Goal: Information Seeking & Learning: Learn about a topic

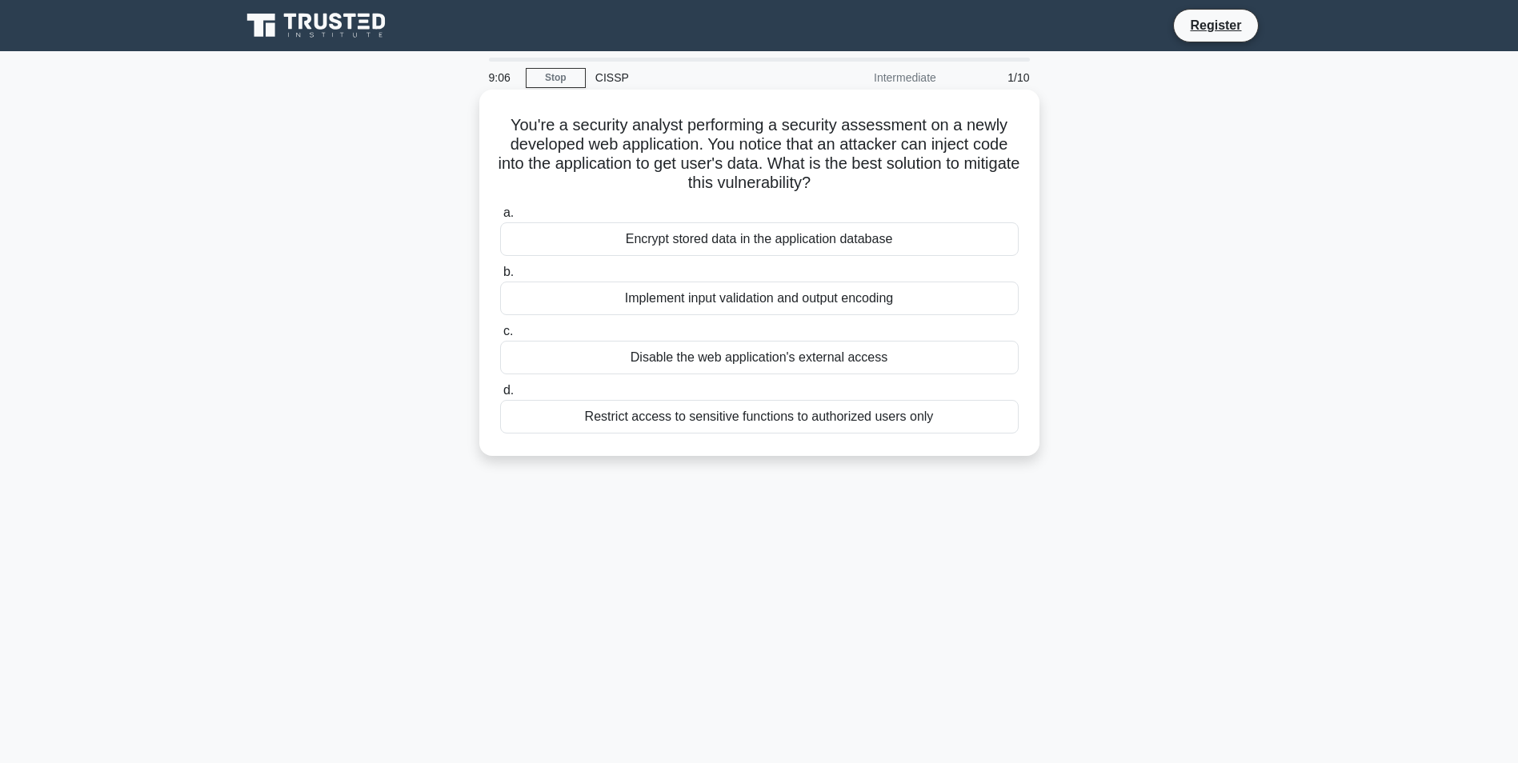
click at [799, 421] on div "Restrict access to sensitive functions to authorized users only" at bounding box center [759, 417] width 519 height 34
click at [500, 396] on input "d. Restrict access to sensitive functions to authorized users only" at bounding box center [500, 391] width 0 height 10
click at [765, 307] on div "Anonymize the PII data before continuing" at bounding box center [759, 299] width 519 height 34
click at [500, 278] on input "b. Anonymize the PII data before continuing" at bounding box center [500, 272] width 0 height 10
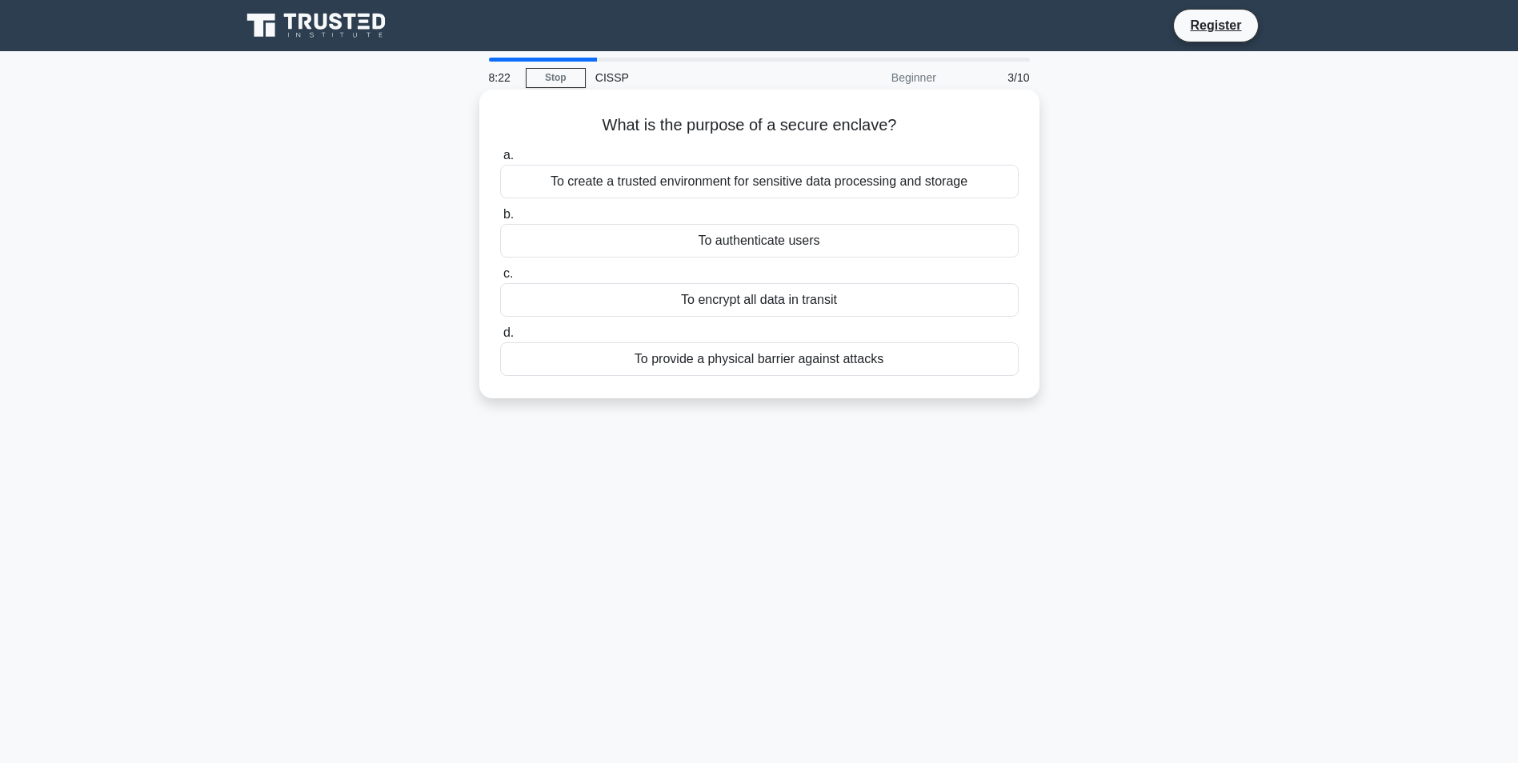
click at [807, 185] on div "To create a trusted environment for sensitive data processing and storage" at bounding box center [759, 182] width 519 height 34
click at [500, 161] on input "a. To create a trusted environment for sensitive data processing and storage" at bounding box center [500, 155] width 0 height 10
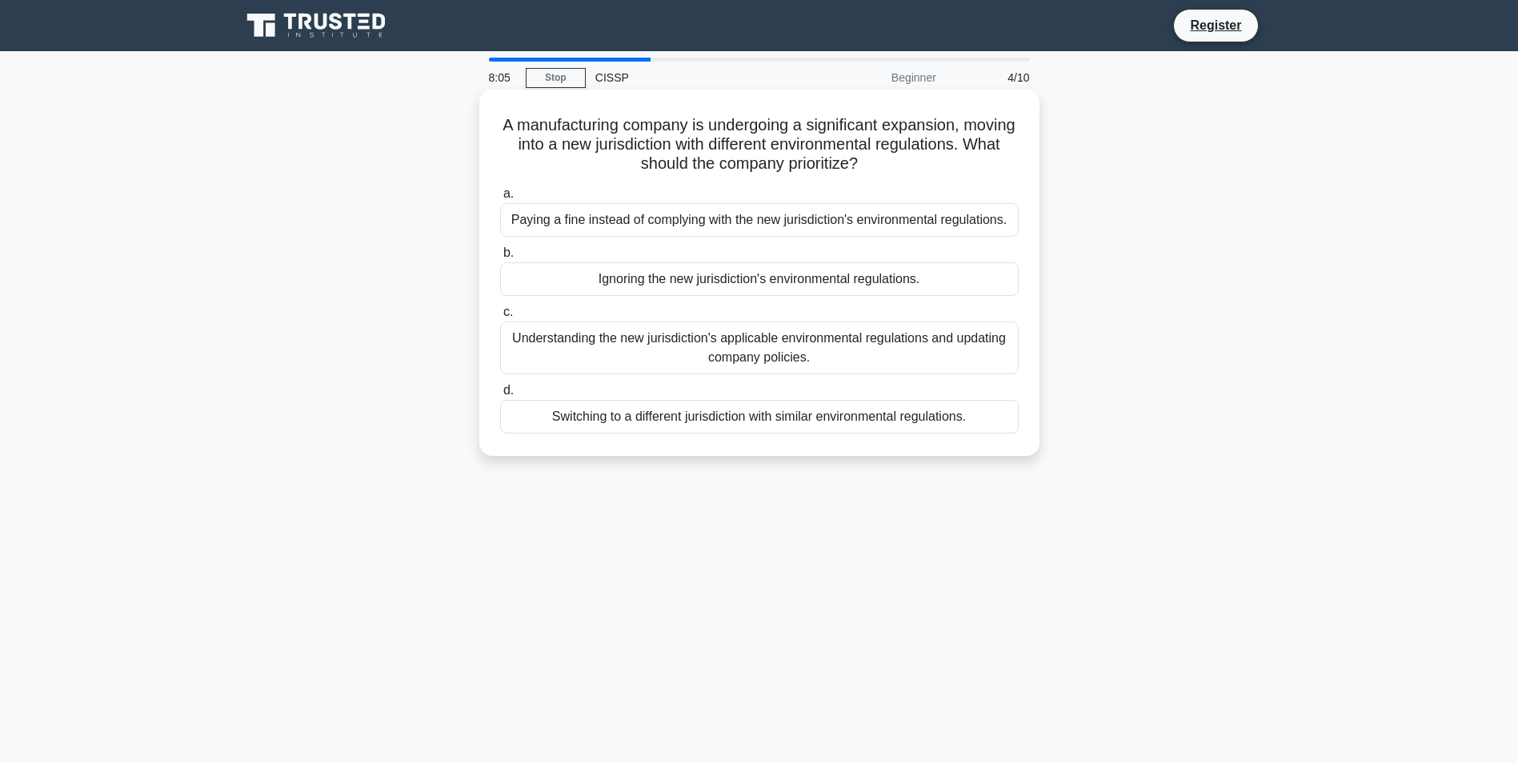
click at [858, 350] on div "Understanding the new jurisdiction's applicable environmental regulations and u…" at bounding box center [759, 348] width 519 height 53
click at [500, 318] on input "c. Understanding the new jurisdiction's applicable environmental regulations an…" at bounding box center [500, 312] width 0 height 10
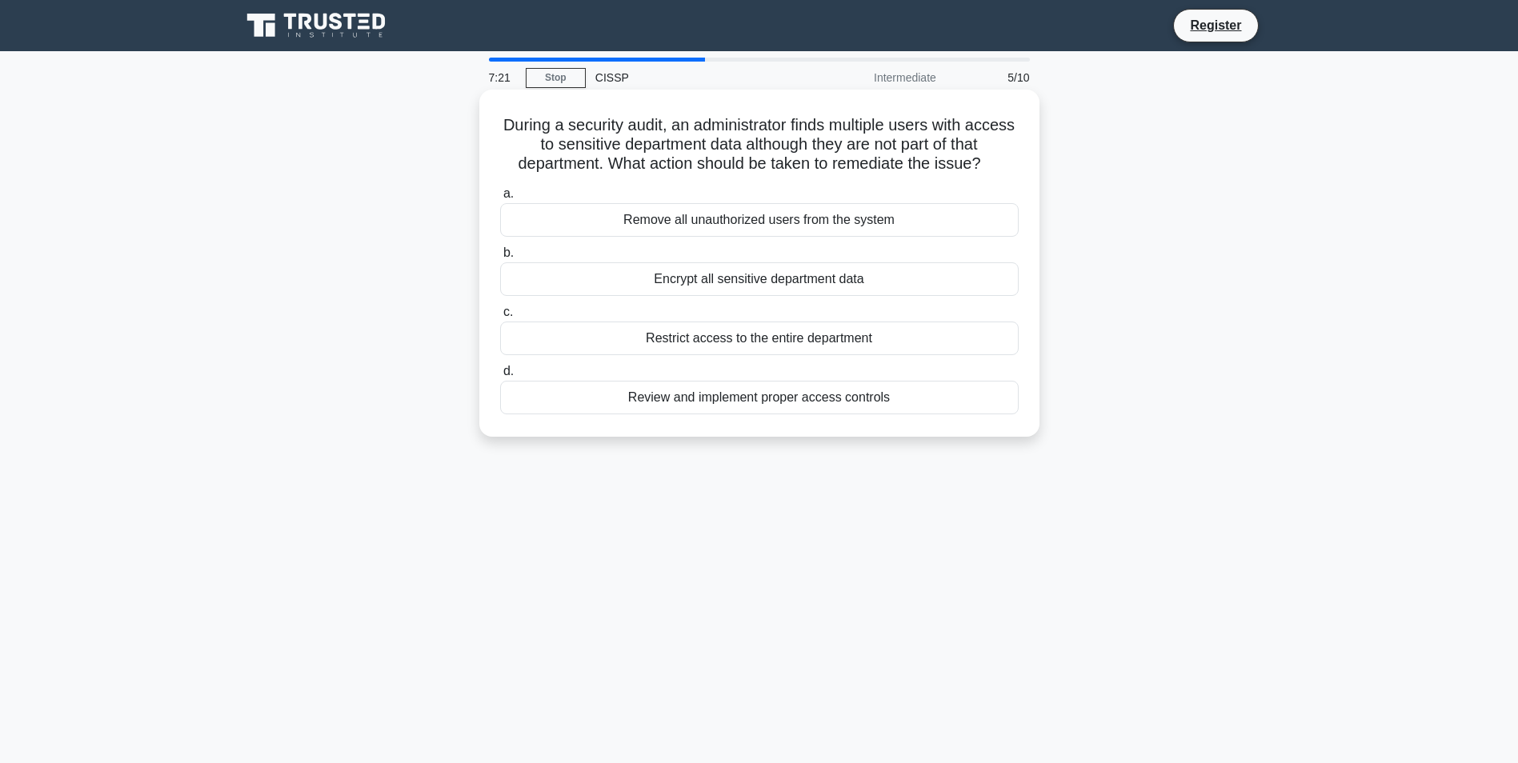
click at [820, 401] on div "Review and implement proper access controls" at bounding box center [759, 398] width 519 height 34
click at [500, 377] on input "d. Review and implement proper access controls" at bounding box center [500, 371] width 0 height 10
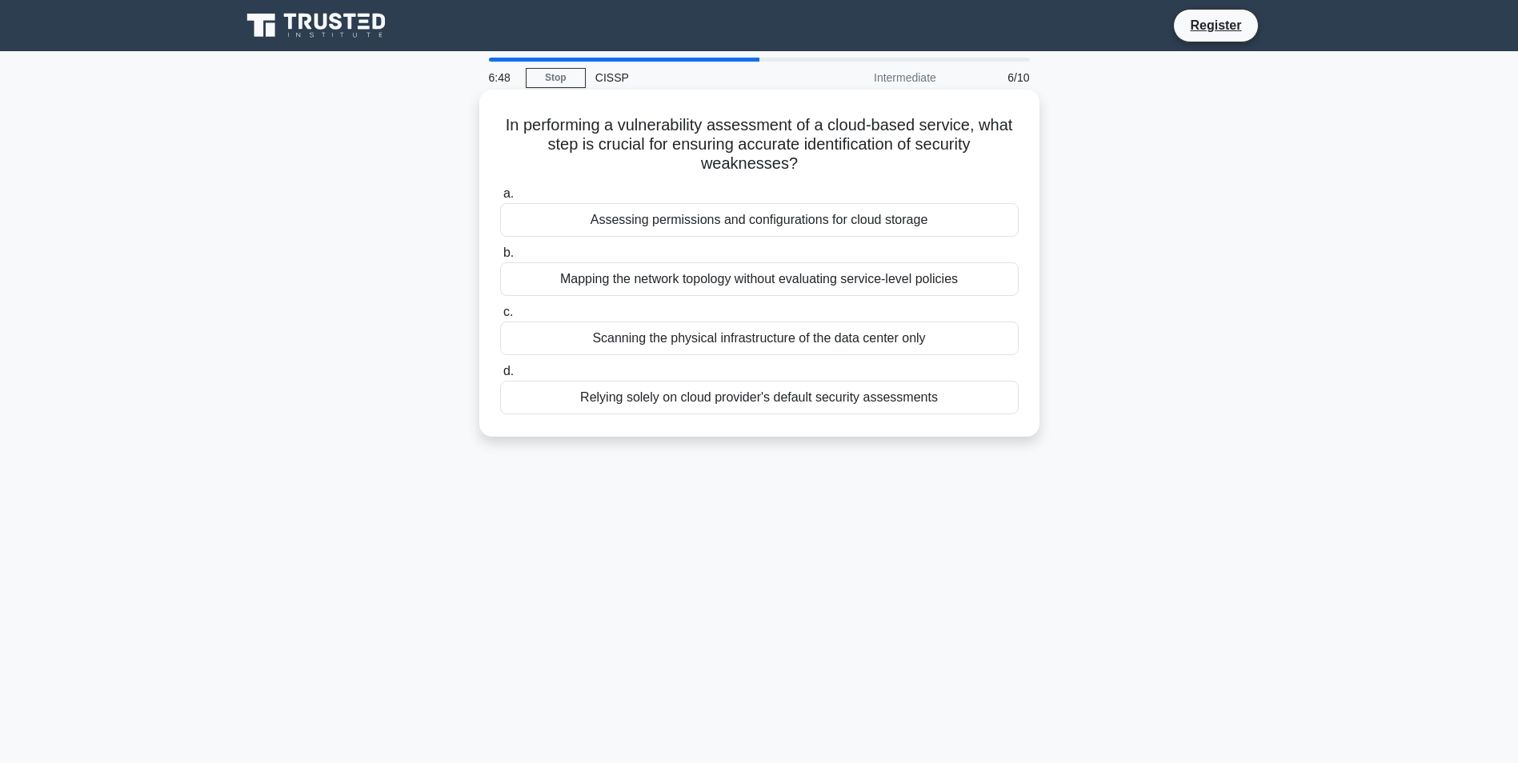
click at [856, 227] on div "Assessing permissions and configurations for cloud storage" at bounding box center [759, 220] width 519 height 34
click at [500, 199] on input "a. Assessing permissions and configurations for cloud storage" at bounding box center [500, 194] width 0 height 10
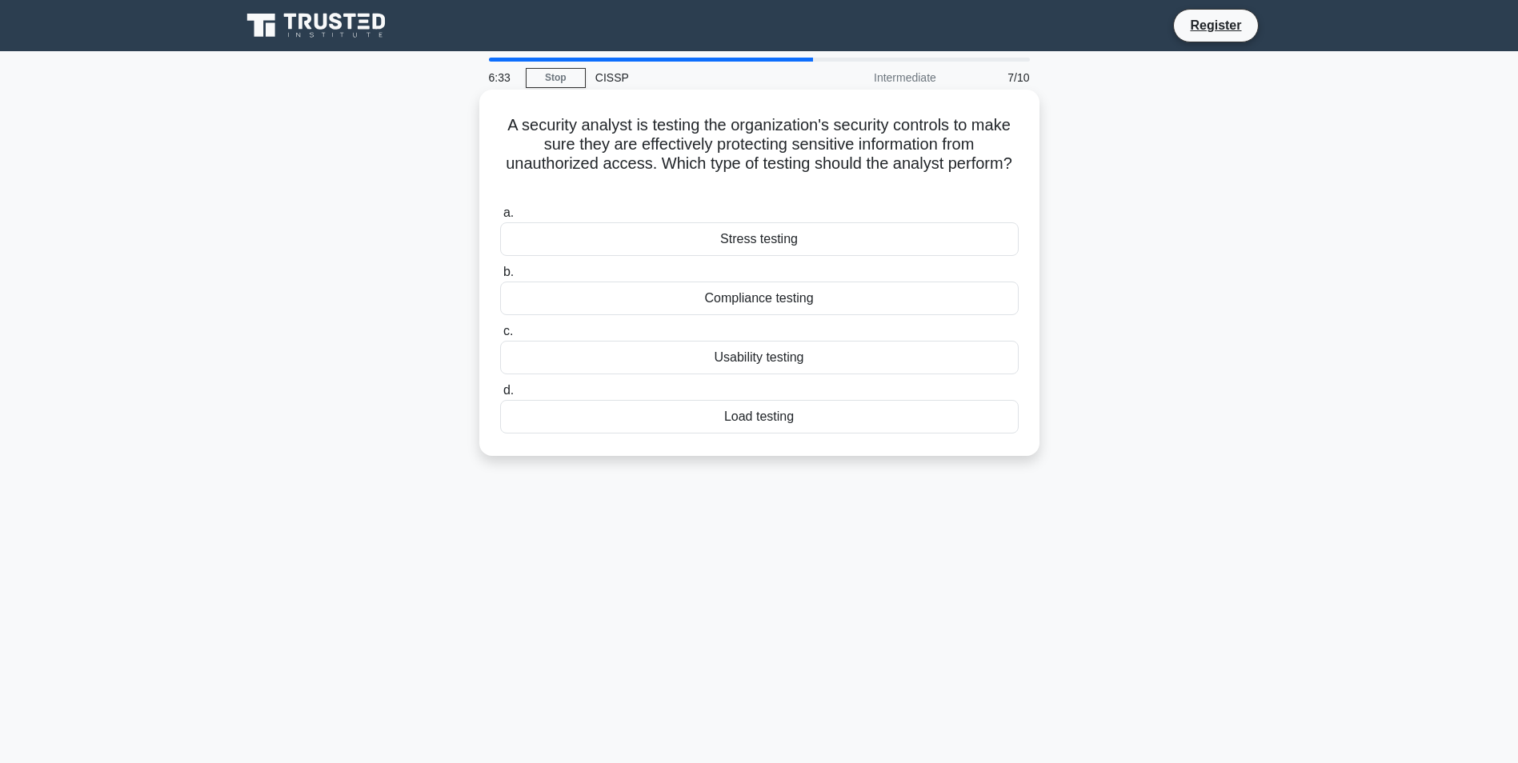
click at [796, 298] on div "Compliance testing" at bounding box center [759, 299] width 519 height 34
click at [500, 278] on input "b. Compliance testing" at bounding box center [500, 272] width 0 height 10
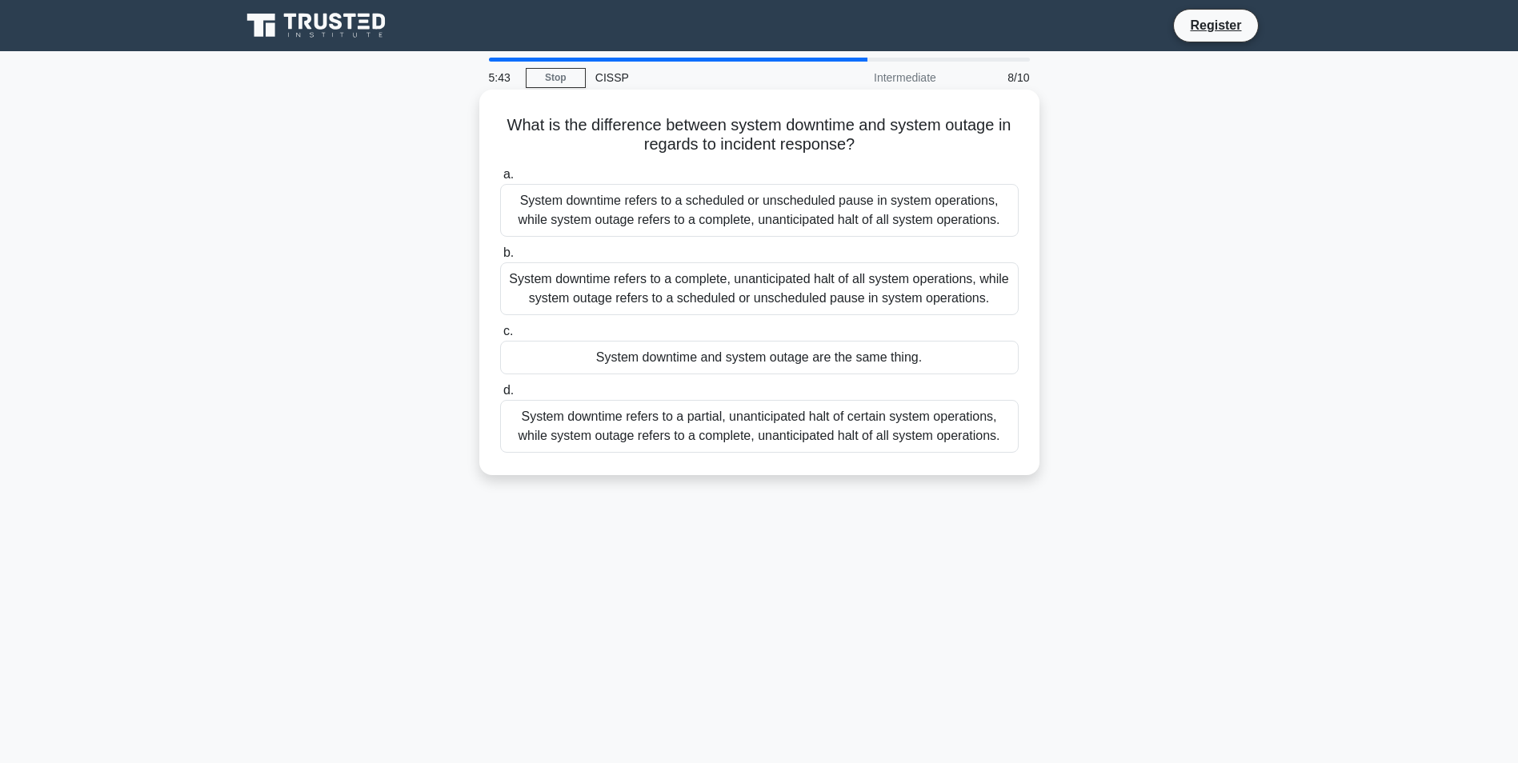
click at [802, 215] on div "System downtime refers to a scheduled or unscheduled pause in system operations…" at bounding box center [759, 210] width 519 height 53
click at [500, 180] on input "a. System downtime refers to a scheduled or unscheduled pause in system operati…" at bounding box center [500, 175] width 0 height 10
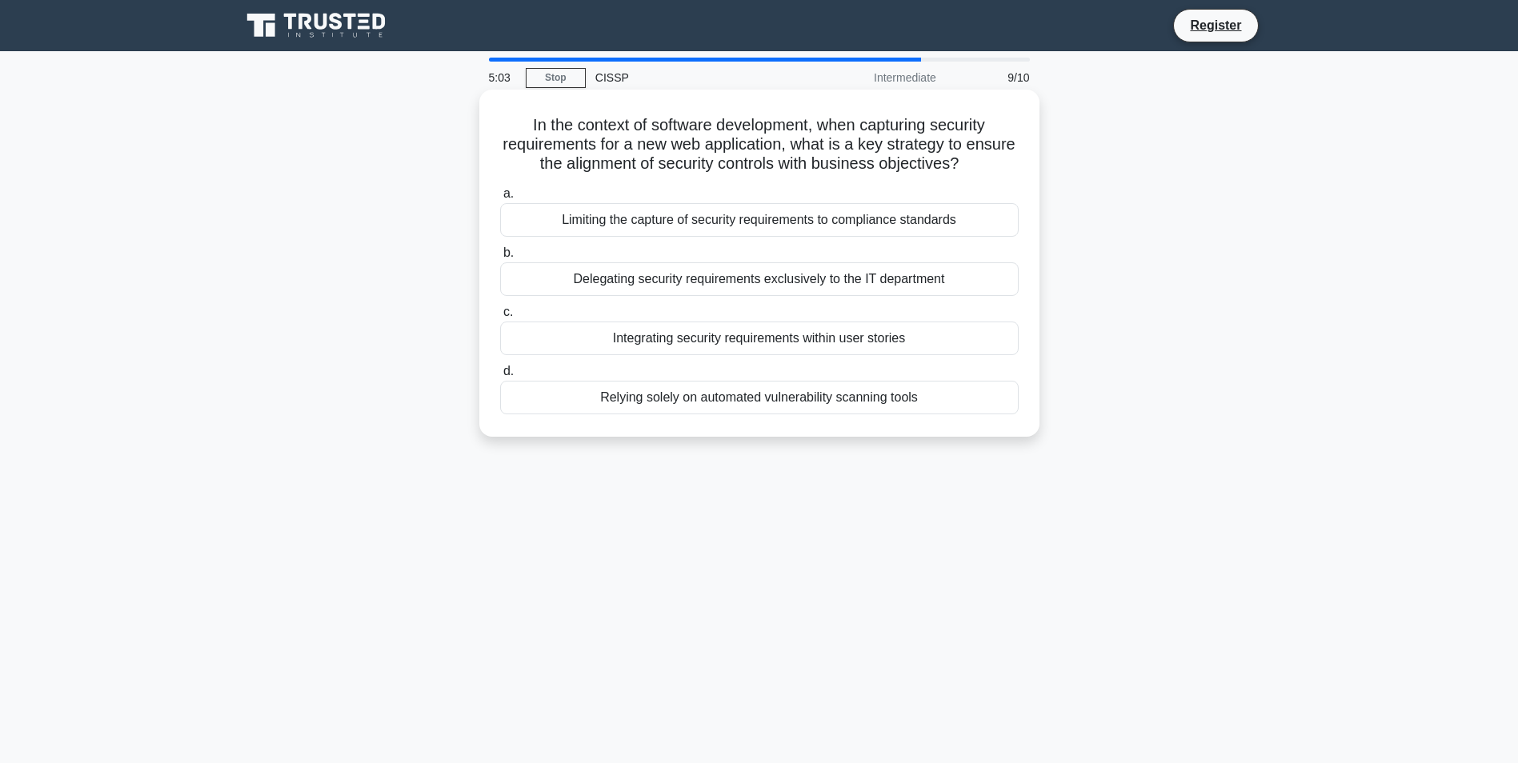
click at [803, 345] on div "Integrating security requirements within user stories" at bounding box center [759, 339] width 519 height 34
click at [500, 318] on input "c. Integrating security requirements within user stories" at bounding box center [500, 312] width 0 height 10
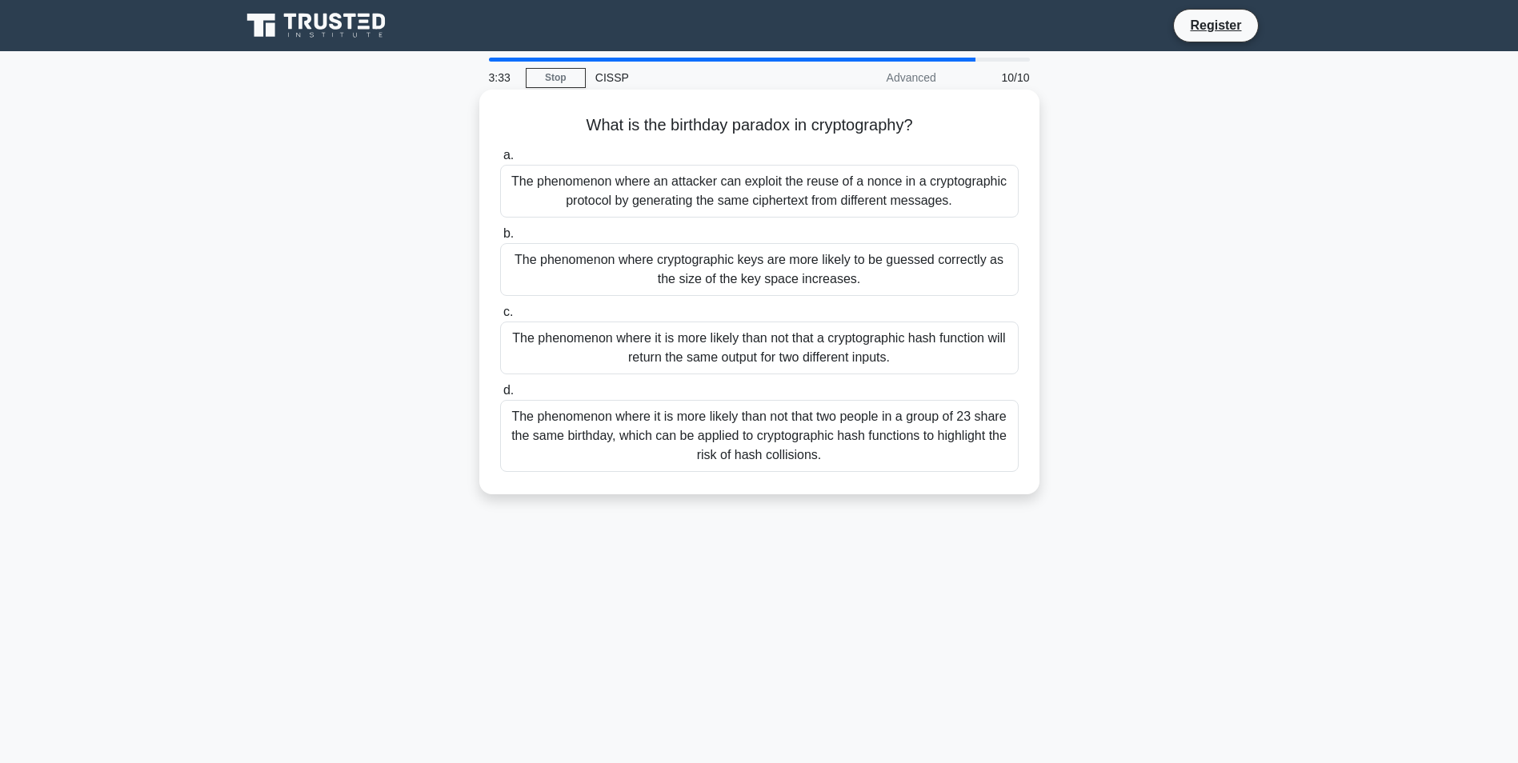
click at [919, 439] on div "The phenomenon where it is more likely than not that two people in a group of 2…" at bounding box center [759, 436] width 519 height 72
click at [500, 396] on input "d. The phenomenon where it is more likely than not that two people in a group o…" at bounding box center [500, 391] width 0 height 10
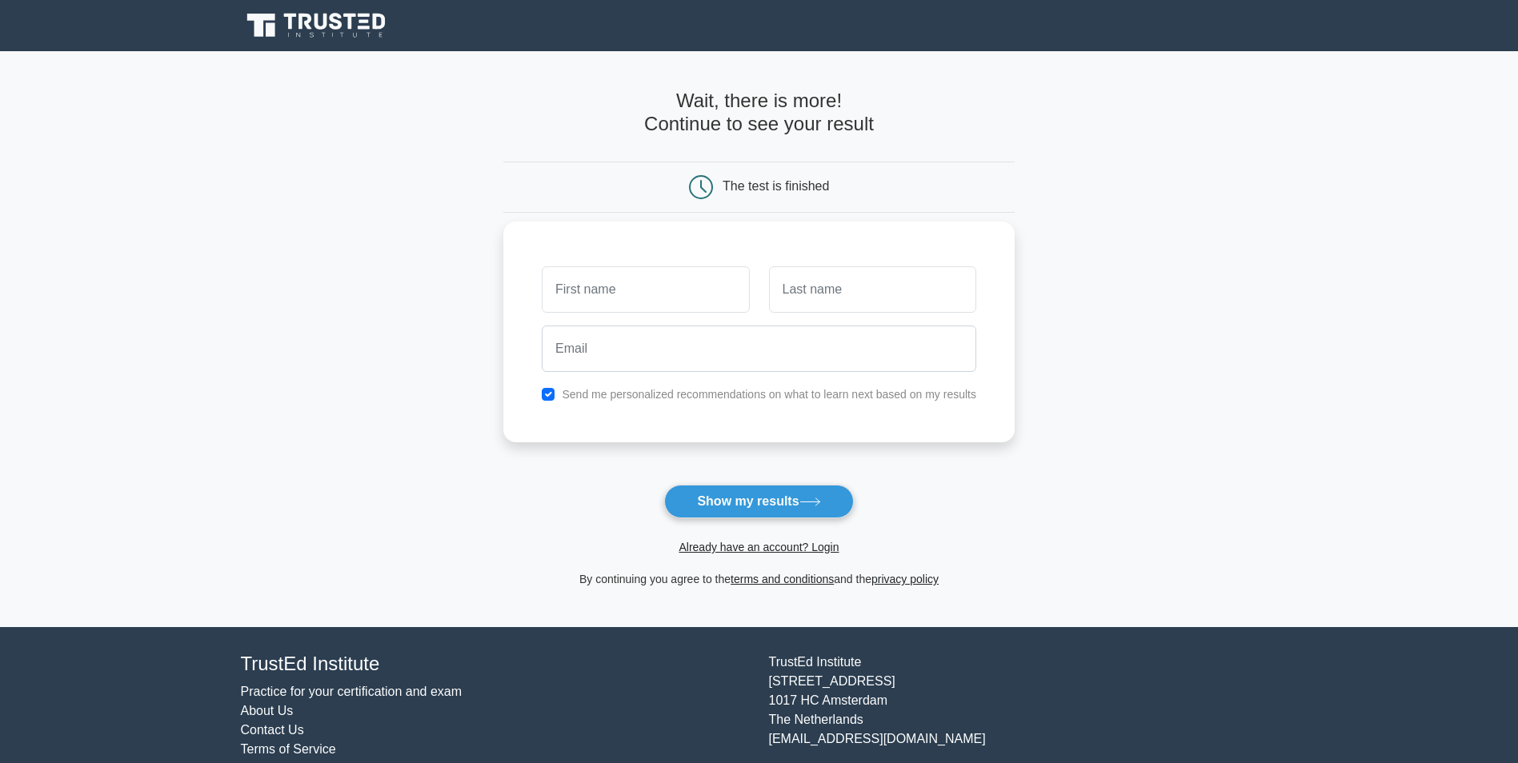
click at [655, 283] on input "text" at bounding box center [645, 289] width 207 height 46
type input "Fatma"
type input "Jouini"
type input "[EMAIL_ADDRESS][DOMAIN_NAME]"
drag, startPoint x: 733, startPoint y: 510, endPoint x: 603, endPoint y: 390, distance: 176.1
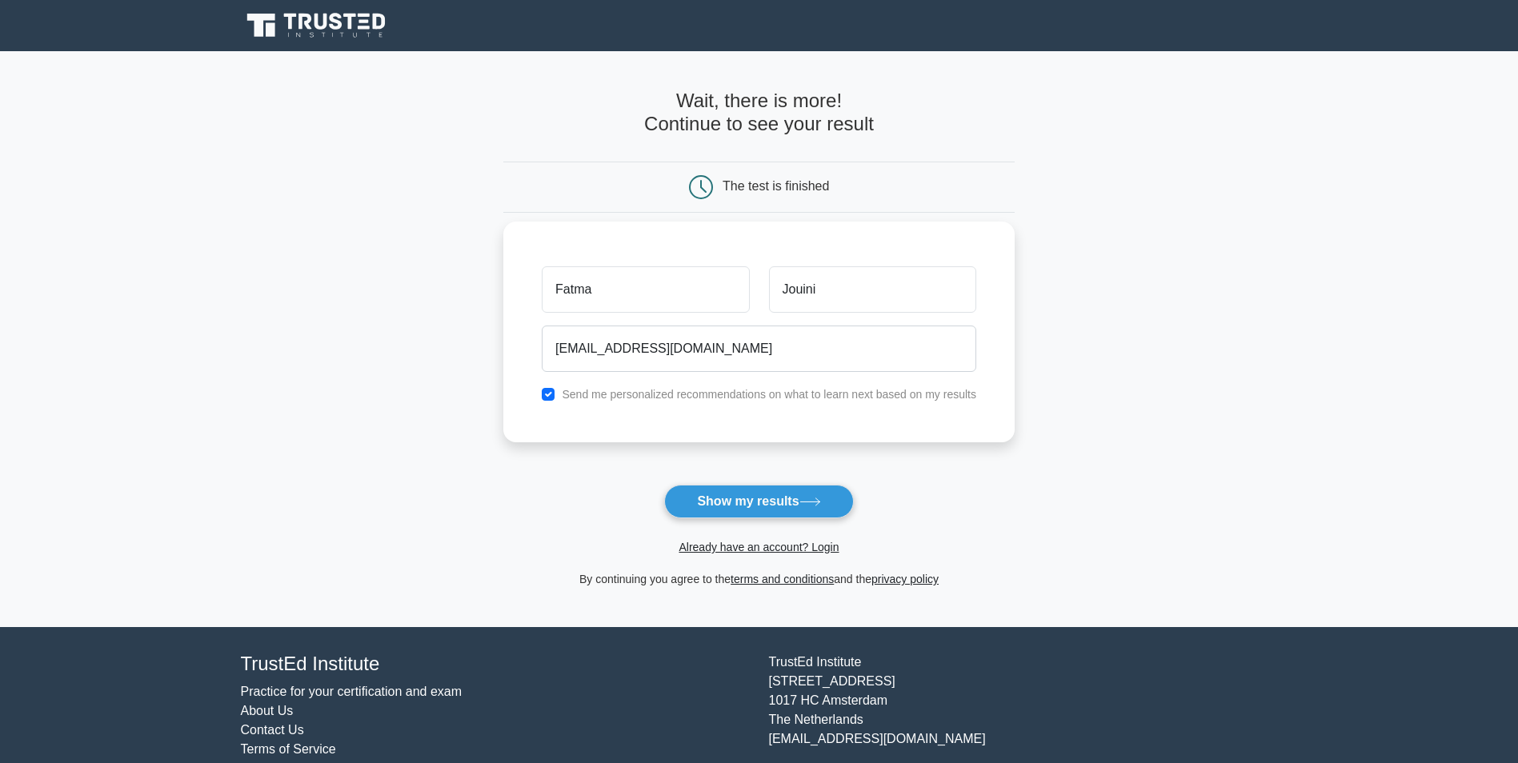
click at [603, 390] on form "Wait, there is more! Continue to see your result The test is finished Fatma Jou…" at bounding box center [758, 339] width 511 height 499
click at [603, 401] on label "Send me personalized recommendations on what to learn next based on my results" at bounding box center [769, 394] width 414 height 13
click at [736, 491] on button "Show my results" at bounding box center [758, 502] width 189 height 34
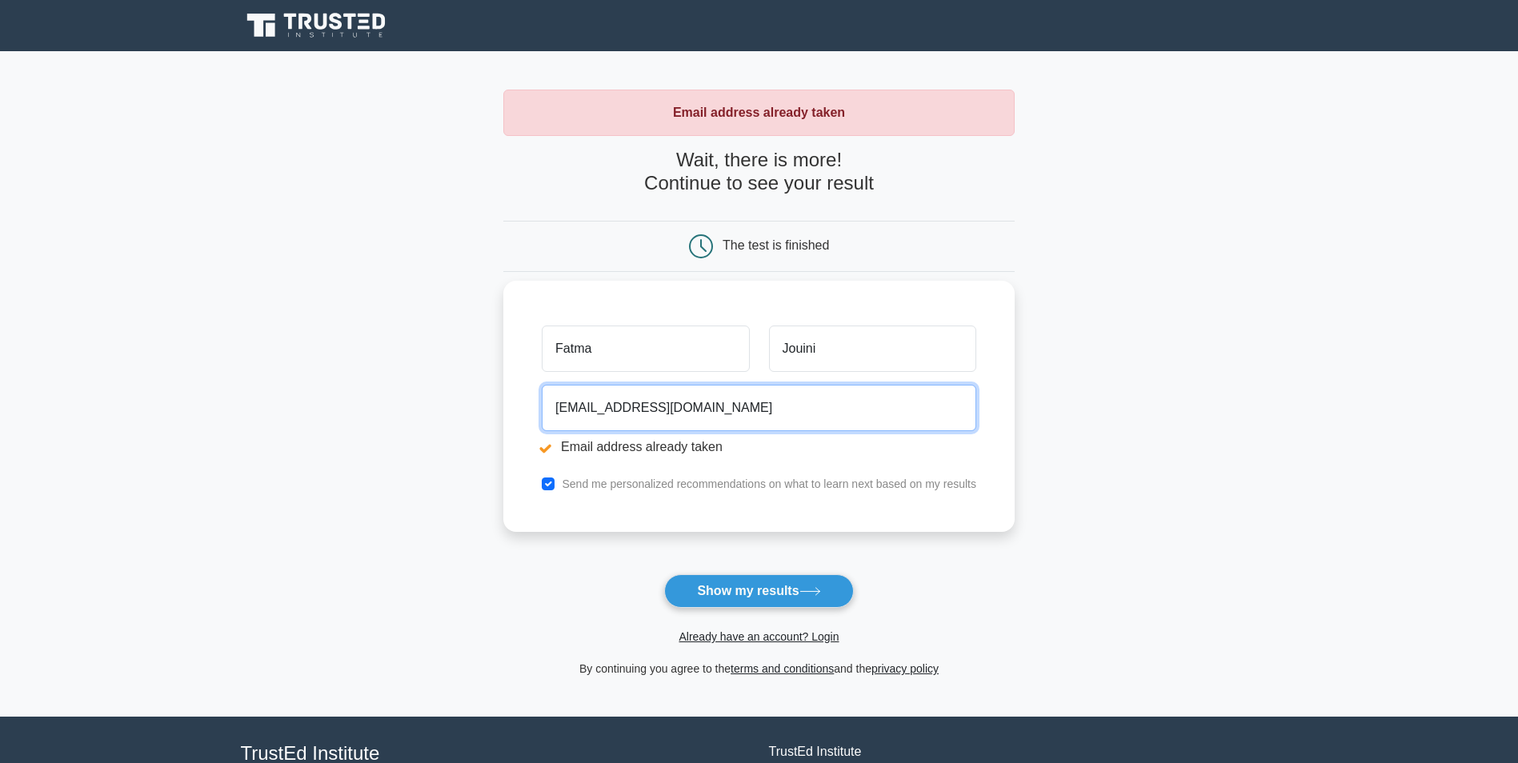
click at [647, 406] on input "[EMAIL_ADDRESS][DOMAIN_NAME]" at bounding box center [759, 408] width 434 height 46
type input "[EMAIL_ADDRESS][DOMAIN_NAME]"
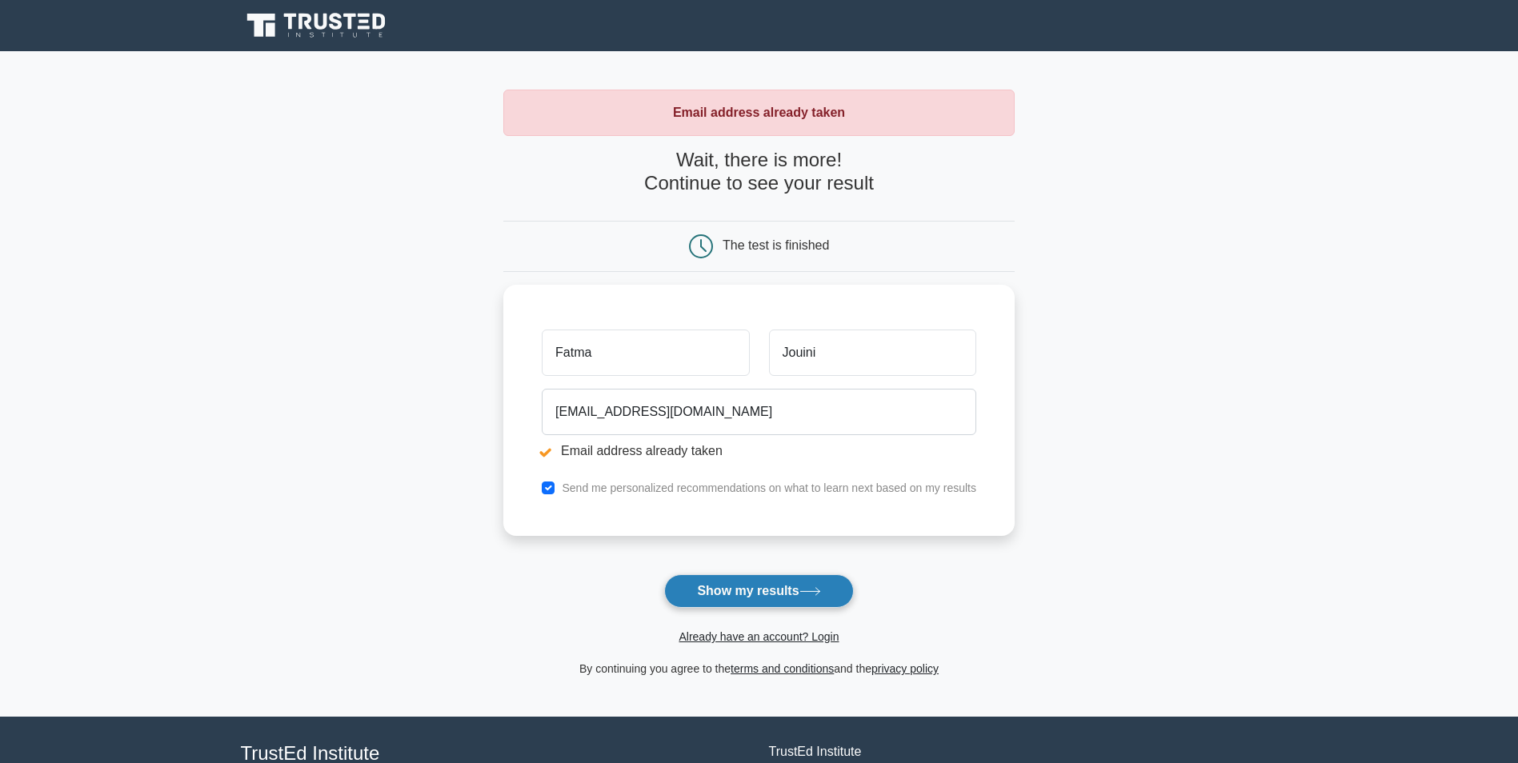
click at [748, 588] on button "Show my results" at bounding box center [758, 592] width 189 height 34
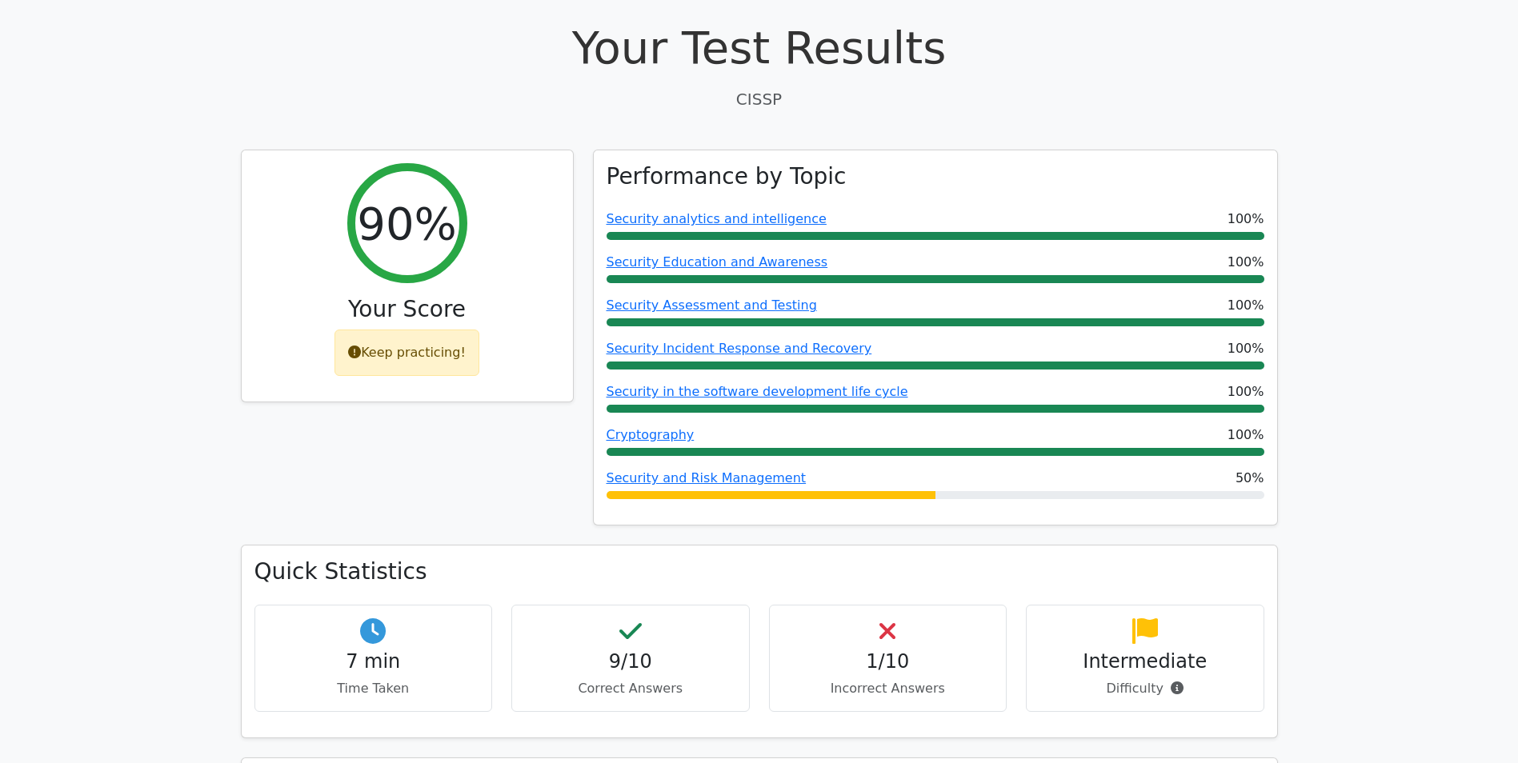
scroll to position [480, 0]
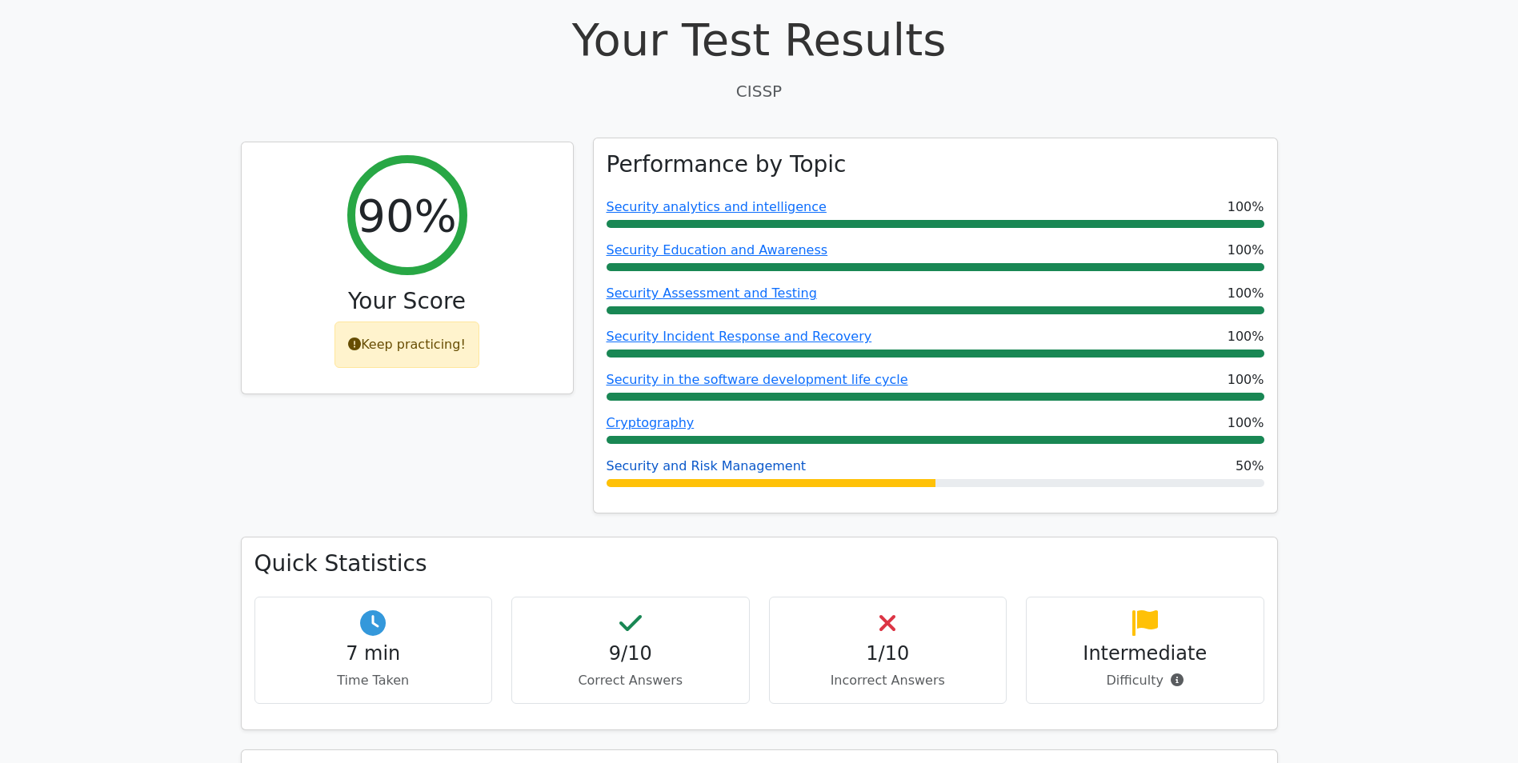
click at [727, 458] on link "Security and Risk Management" at bounding box center [707, 465] width 200 height 15
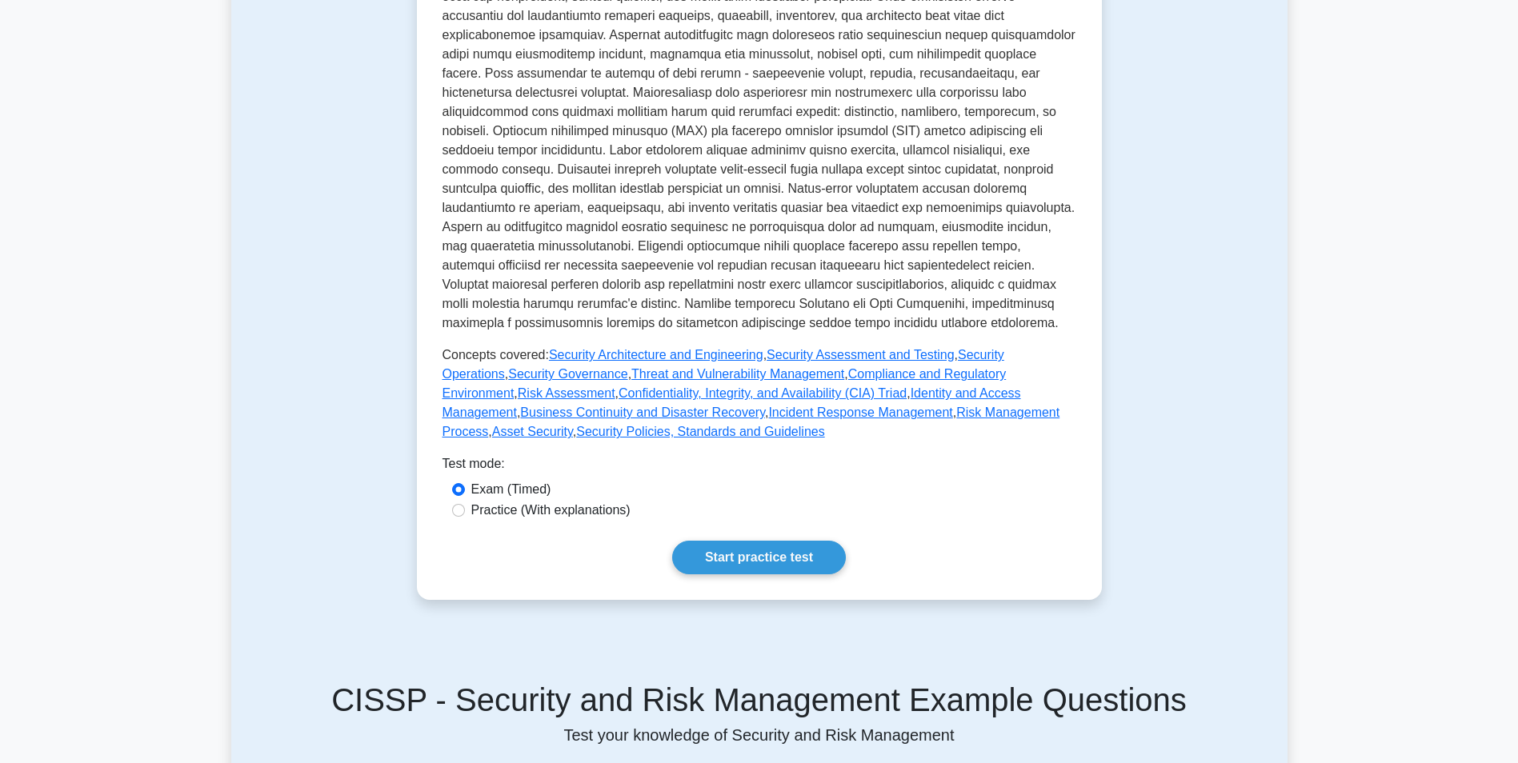
scroll to position [560, 0]
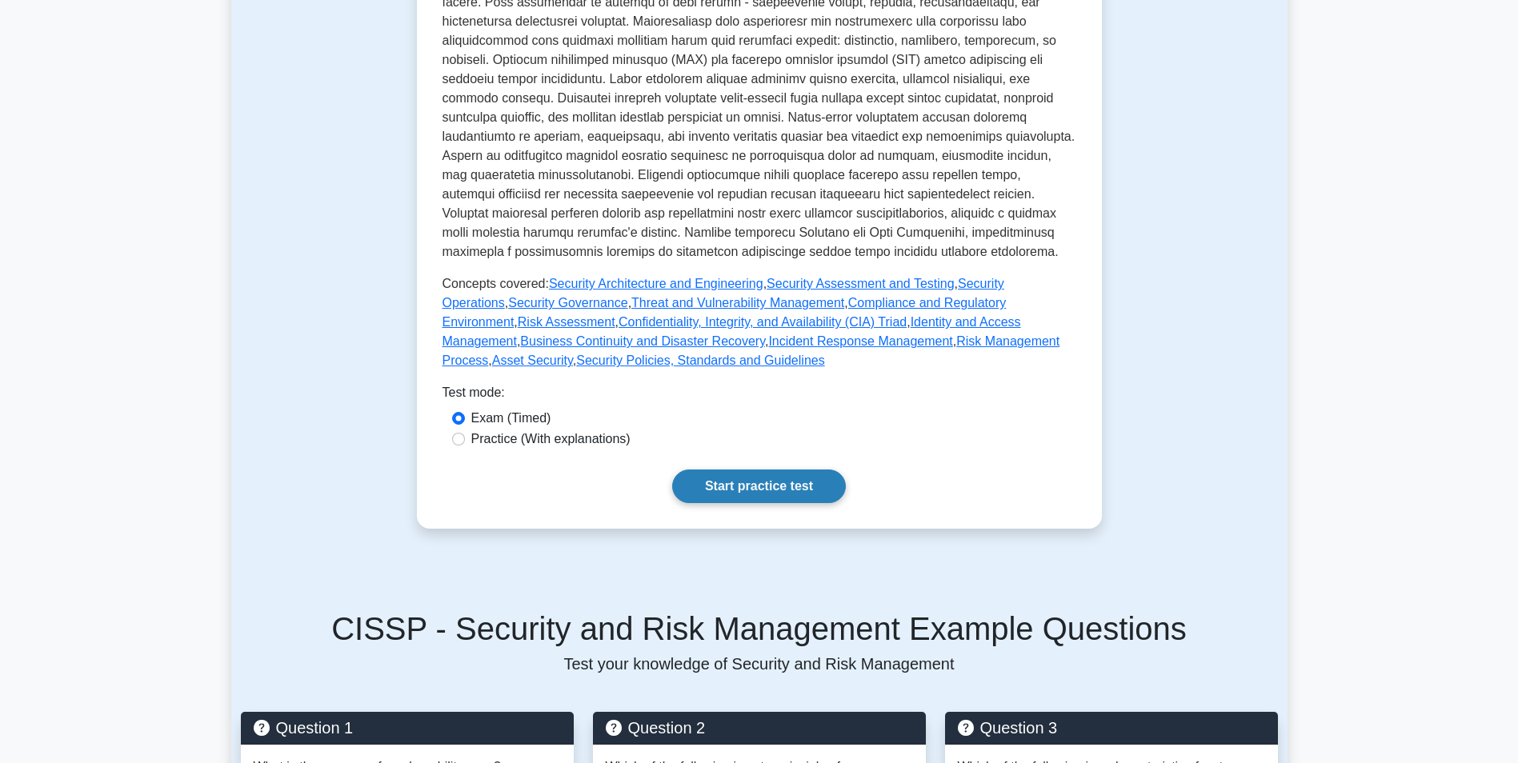
click at [808, 470] on link "Start practice test" at bounding box center [759, 487] width 174 height 34
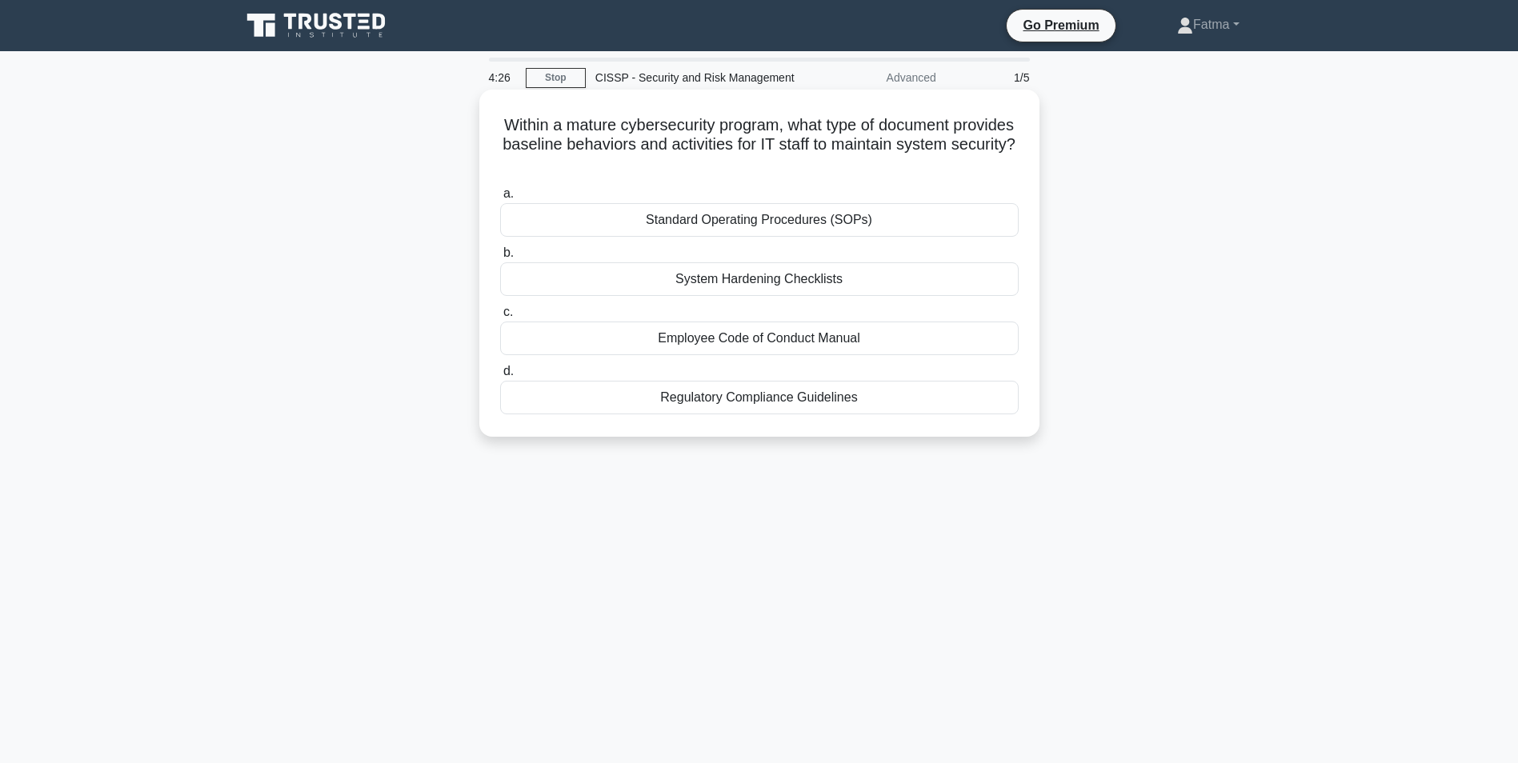
click at [825, 392] on div "Regulatory Compliance Guidelines" at bounding box center [759, 398] width 519 height 34
click at [500, 377] on input "d. Regulatory Compliance Guidelines" at bounding box center [500, 371] width 0 height 10
click at [791, 279] on div "Identify and implement security measures" at bounding box center [759, 279] width 519 height 34
click at [500, 258] on input "b. Identify and implement security measures" at bounding box center [500, 253] width 0 height 10
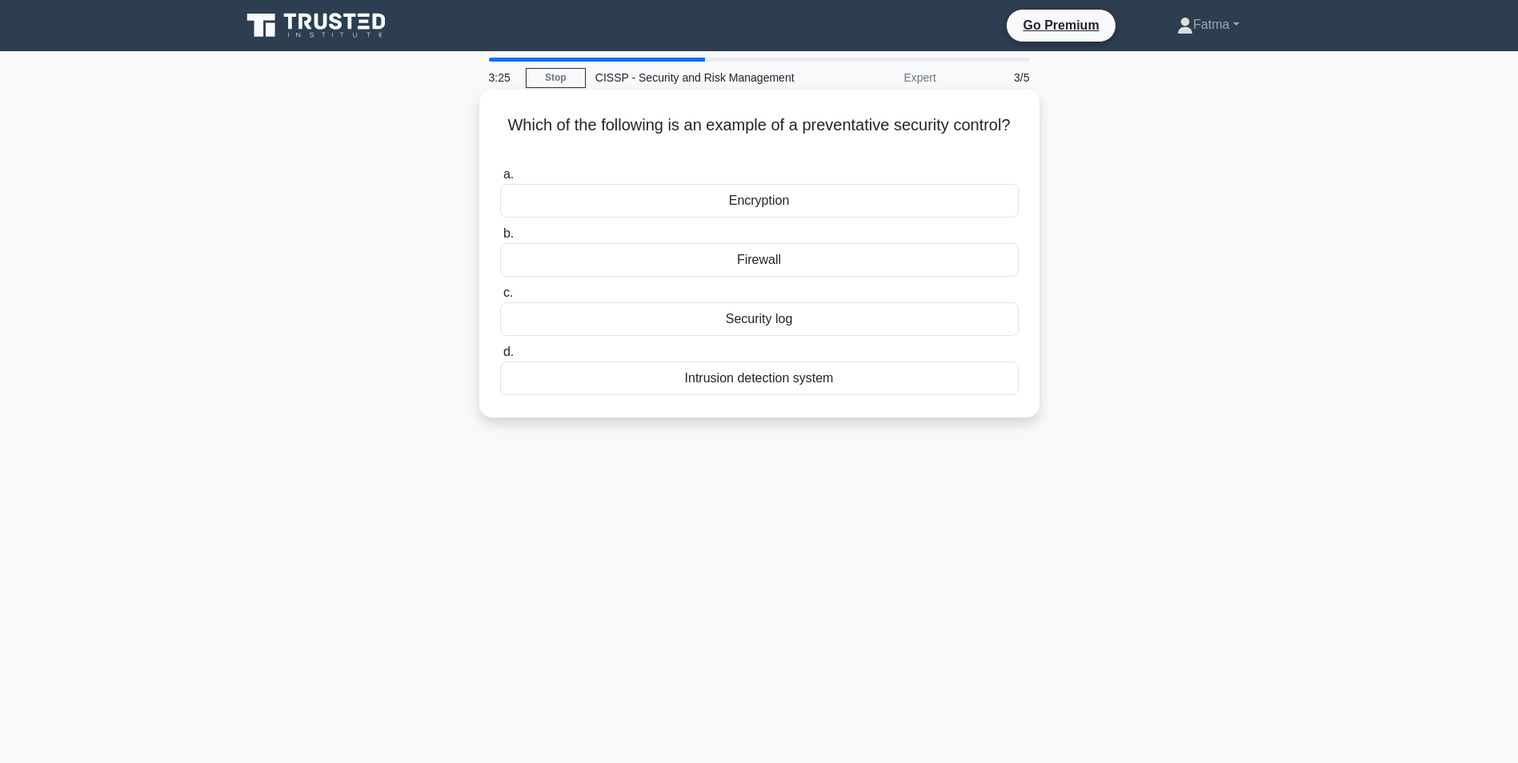
click at [771, 269] on div "Firewall" at bounding box center [759, 260] width 519 height 34
click at [500, 239] on input "b. Firewall" at bounding box center [500, 234] width 0 height 10
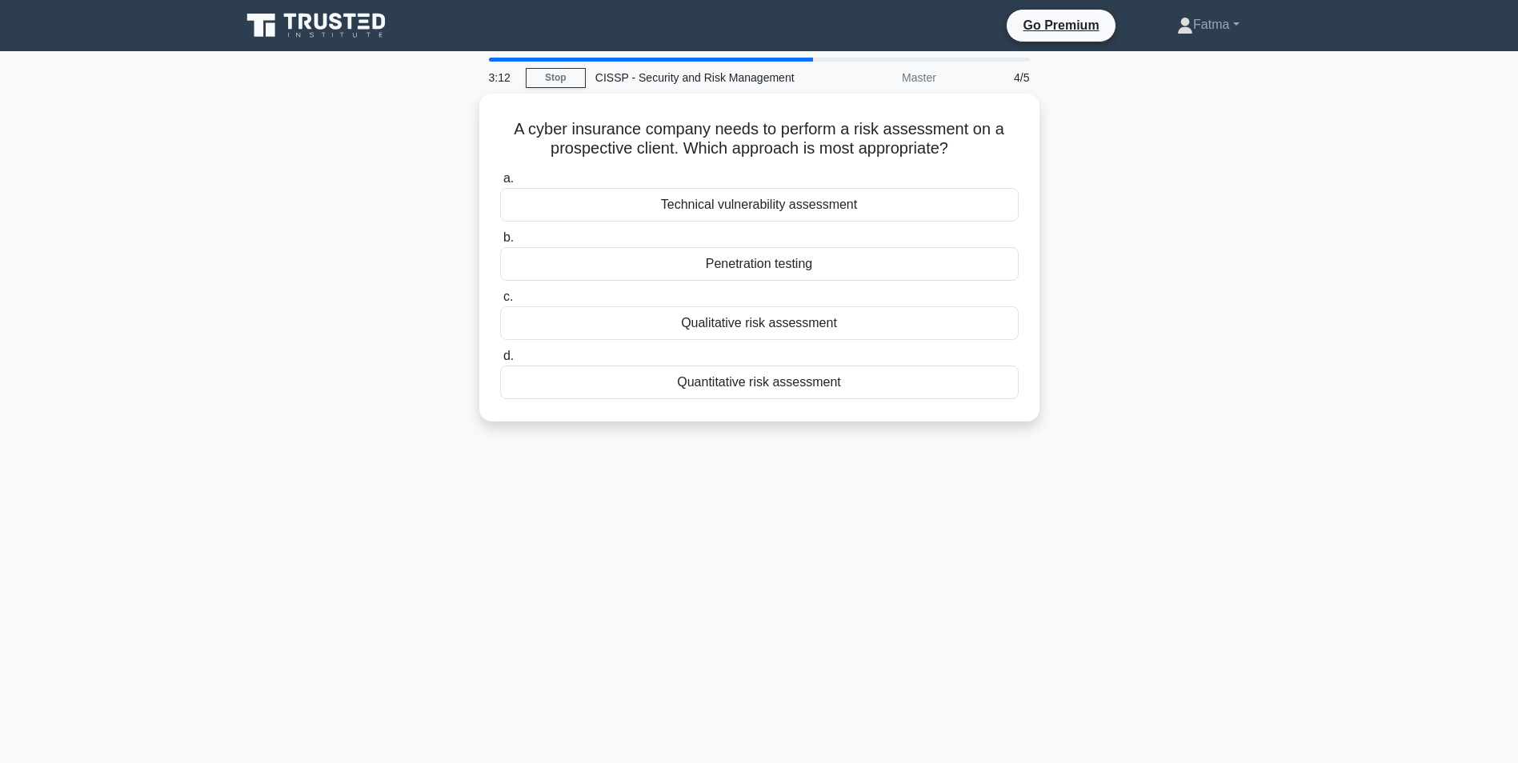
click at [771, 269] on div "Penetration testing" at bounding box center [759, 264] width 519 height 34
click at [500, 243] on input "b. Penetration testing" at bounding box center [500, 238] width 0 height 10
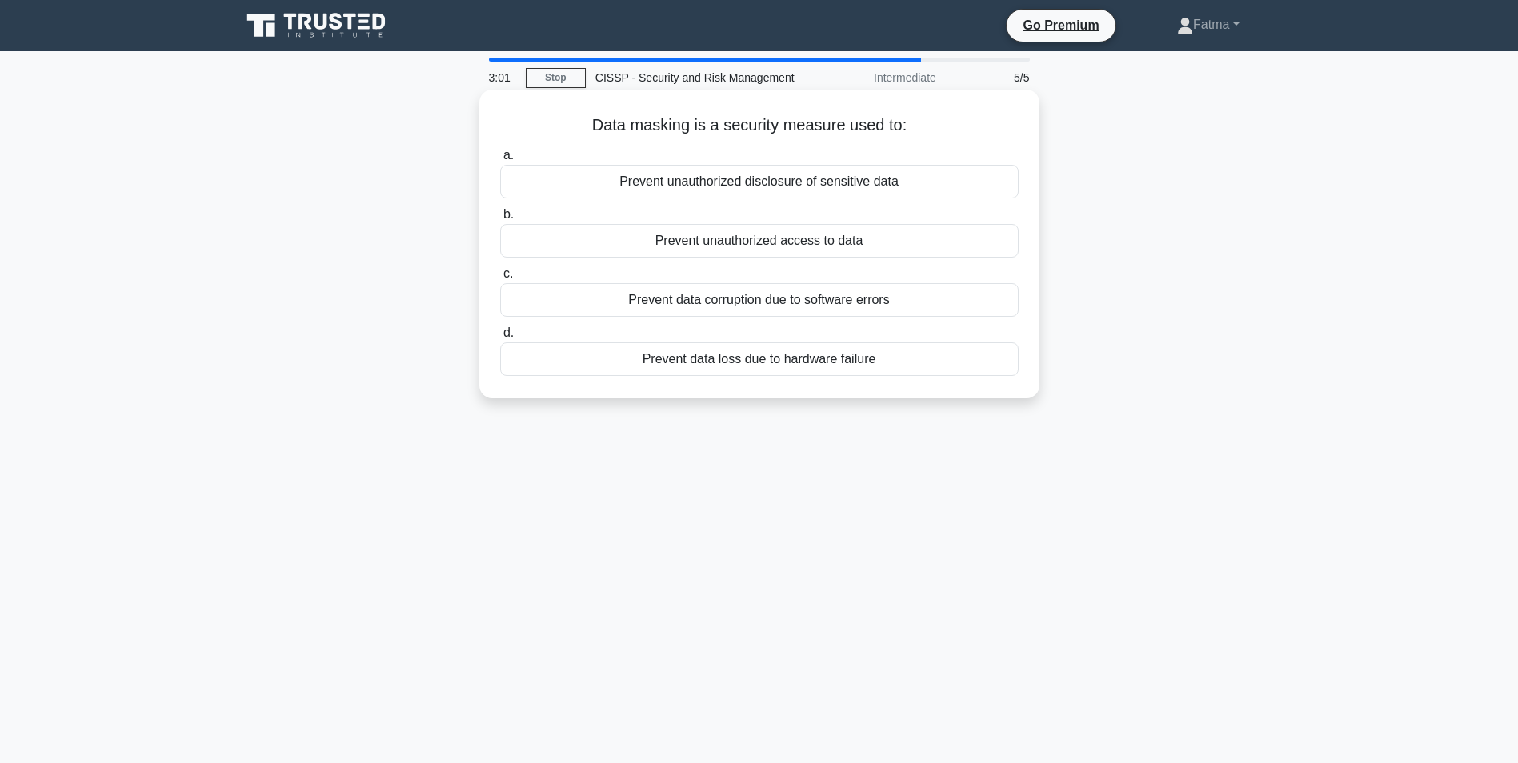
click at [848, 193] on div "Prevent unauthorized disclosure of sensitive data" at bounding box center [759, 182] width 519 height 34
click at [500, 161] on input "a. Prevent unauthorized disclosure of sensitive data" at bounding box center [500, 155] width 0 height 10
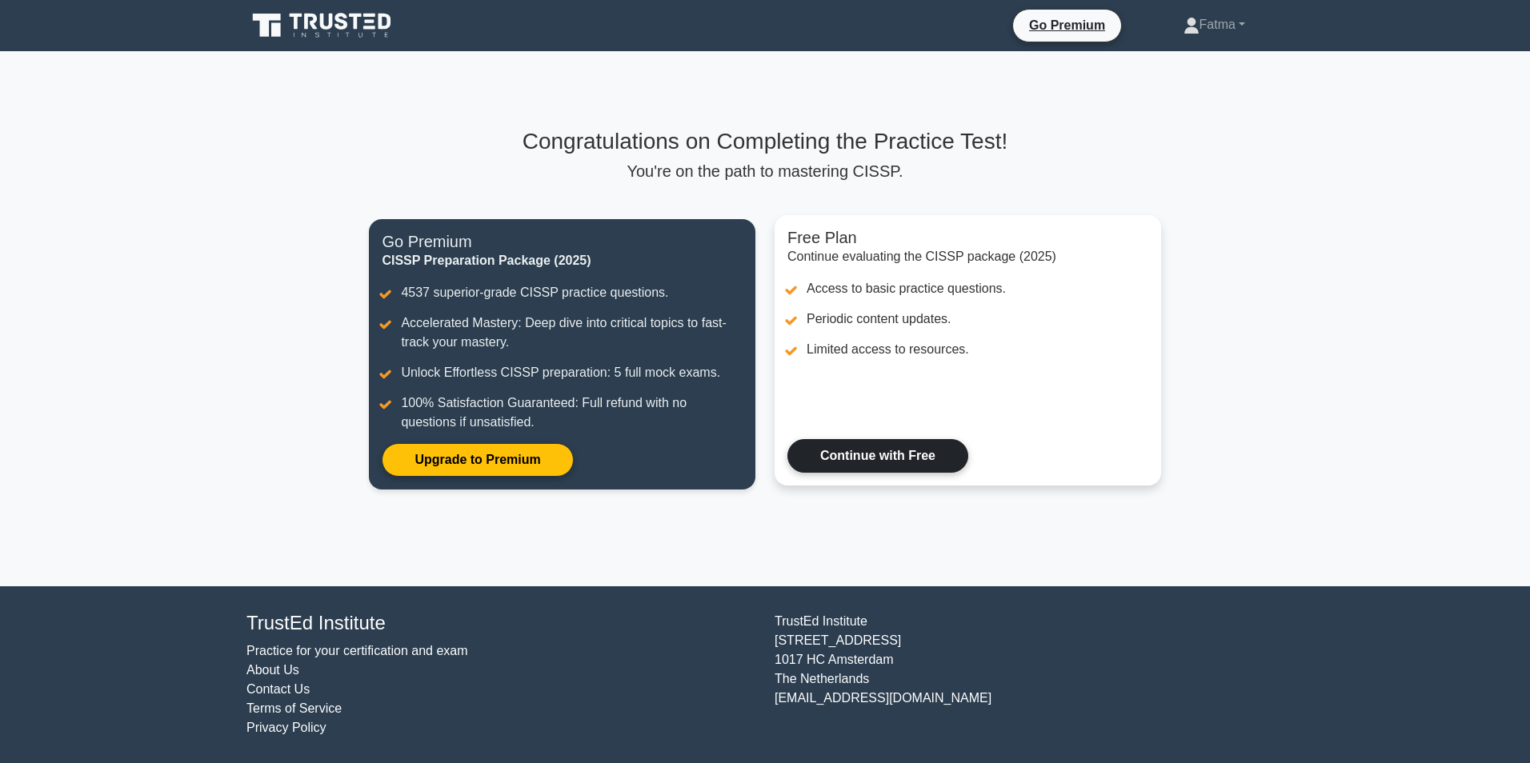
click at [860, 462] on link "Continue with Free" at bounding box center [877, 456] width 181 height 34
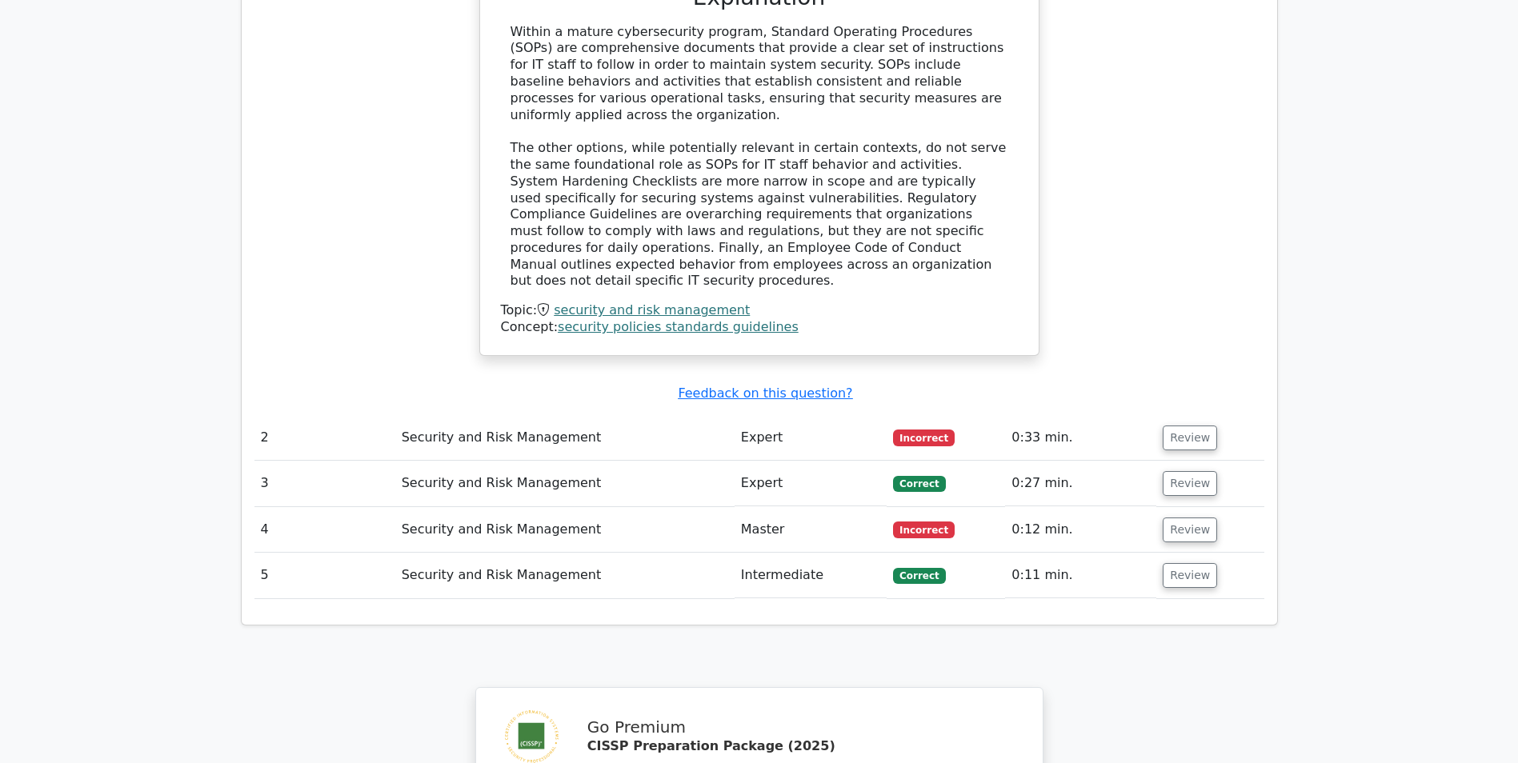
scroll to position [1600, 0]
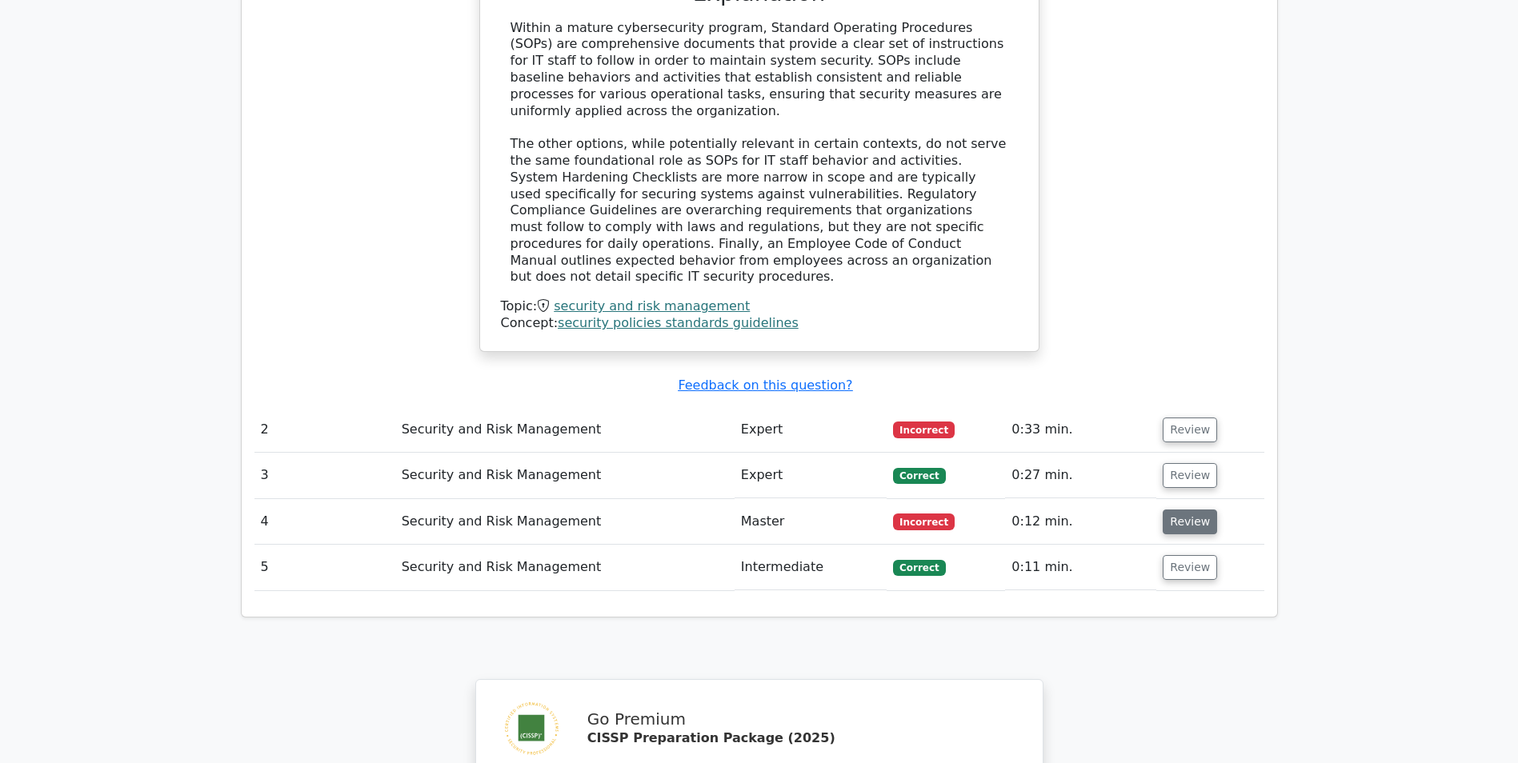
click at [1177, 510] on button "Review" at bounding box center [1190, 522] width 54 height 25
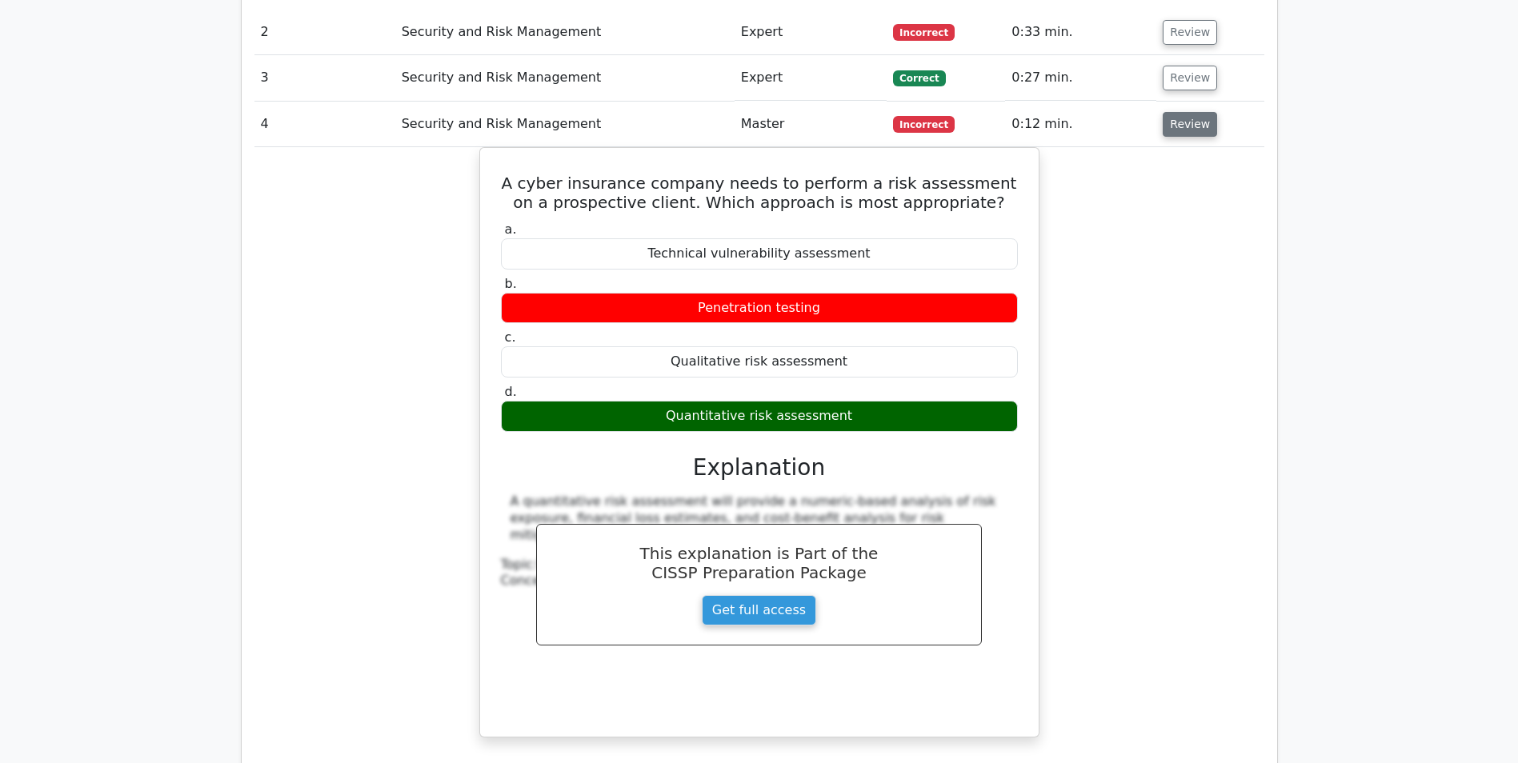
scroll to position [1920, 0]
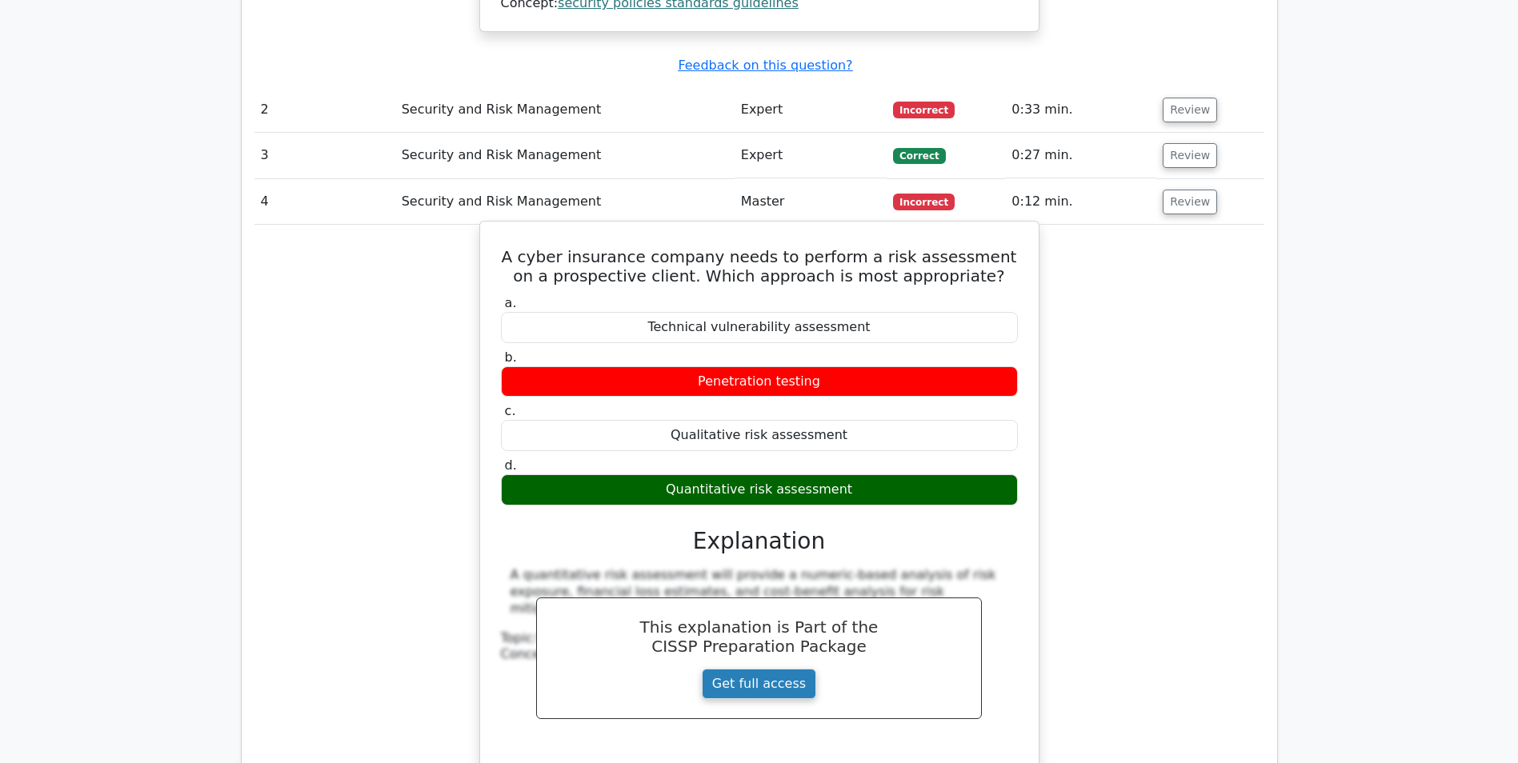
click at [811, 669] on link "Get full access" at bounding box center [759, 684] width 114 height 30
